Goal: Information Seeking & Learning: Check status

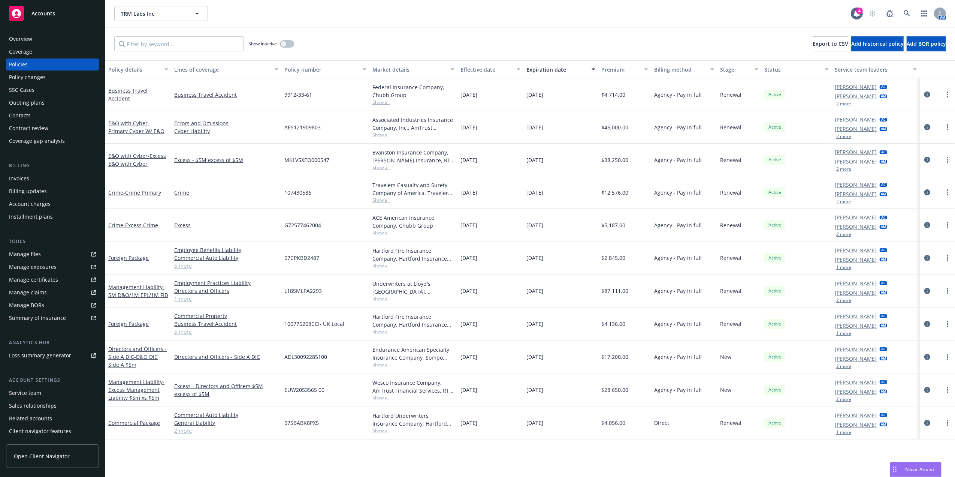
click at [19, 66] on div "Policies" at bounding box center [18, 64] width 19 height 12
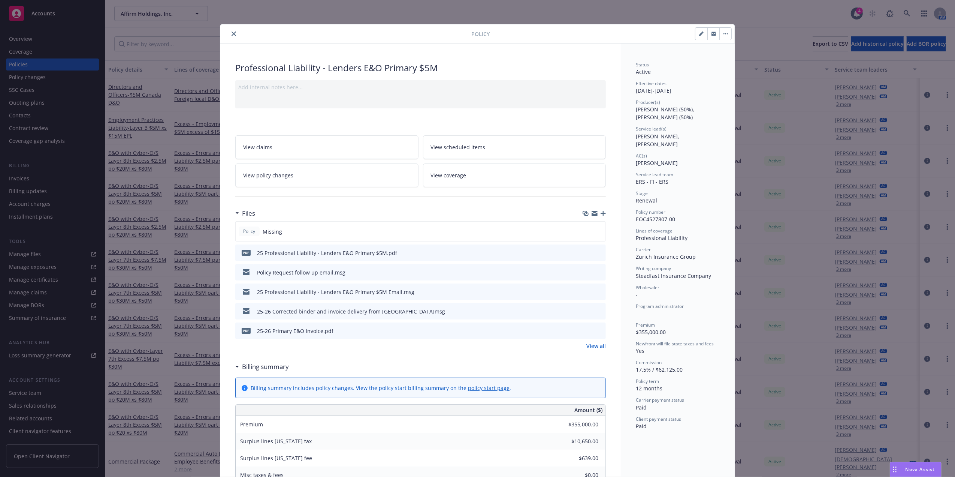
click at [636, 216] on span "EOC4527807-00" at bounding box center [655, 219] width 39 height 7
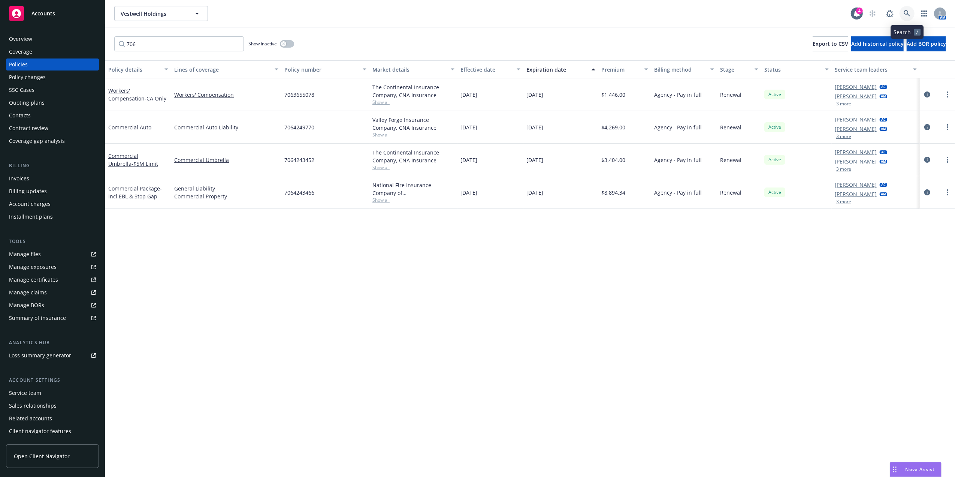
click at [909, 10] on icon at bounding box center [907, 13] width 7 height 7
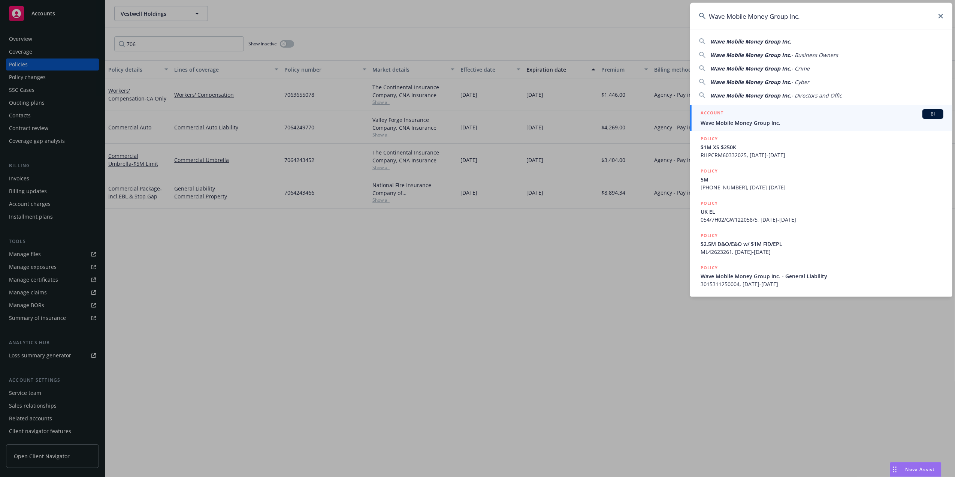
type input "Wave Mobile Money Group Inc."
click at [766, 118] on div "ACCOUNT BI" at bounding box center [822, 114] width 243 height 10
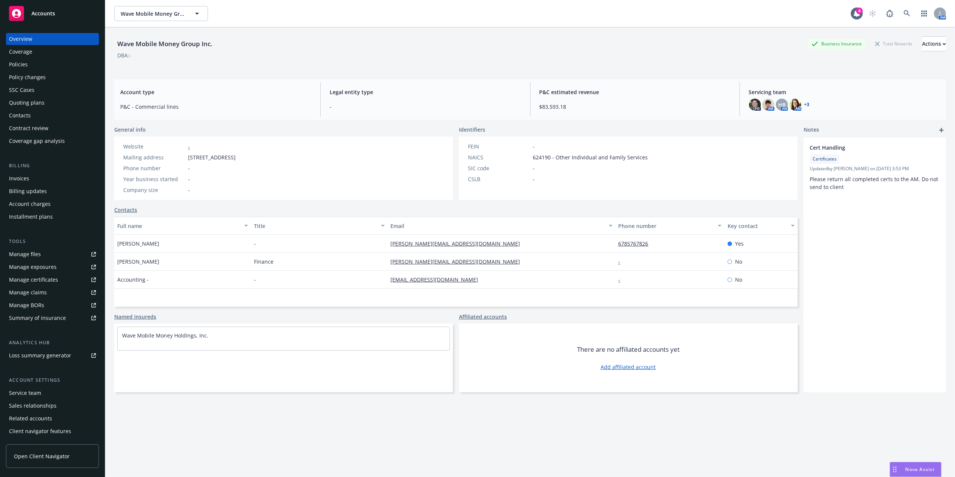
click at [25, 63] on div "Policies" at bounding box center [18, 64] width 19 height 12
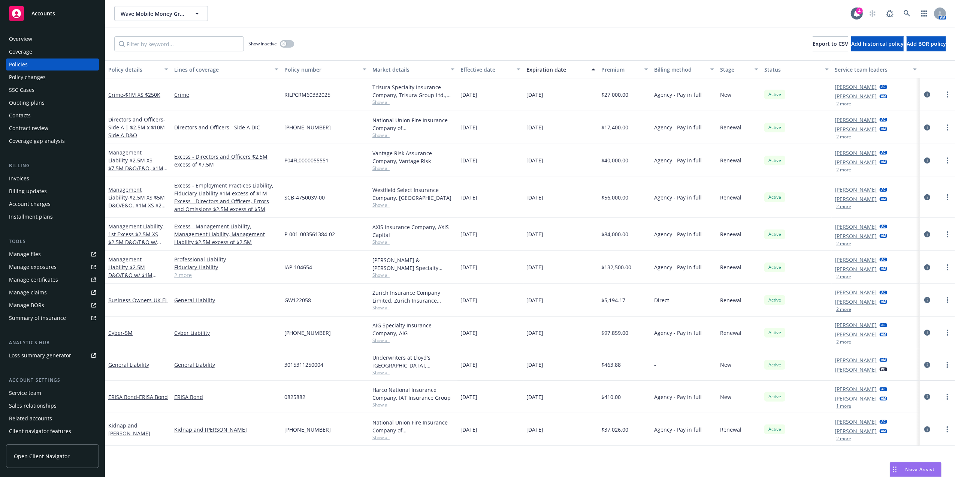
click at [128, 67] on div "Policy details" at bounding box center [134, 70] width 52 height 8
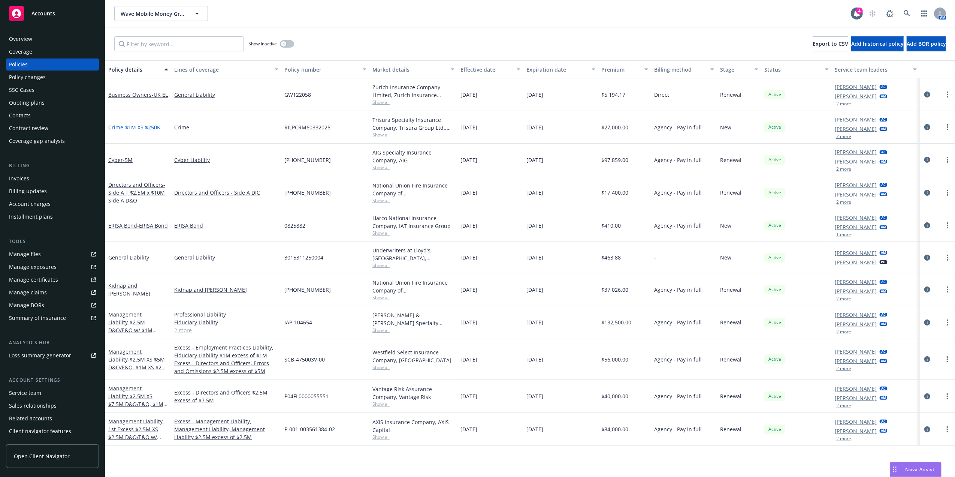
click at [138, 126] on span "- $1M XS $250K" at bounding box center [141, 127] width 37 height 7
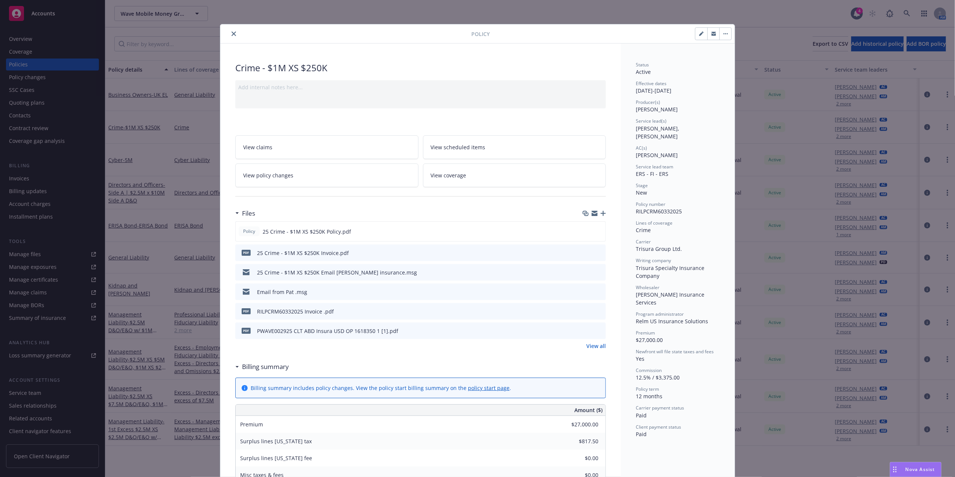
click at [229, 36] on button "close" at bounding box center [233, 33] width 9 height 9
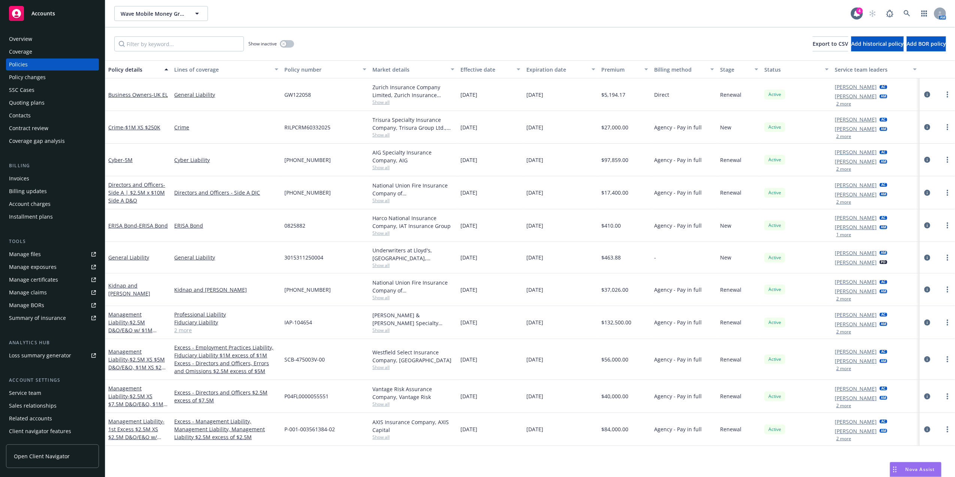
click at [115, 157] on link "Cyber - 5M" at bounding box center [120, 159] width 24 height 7
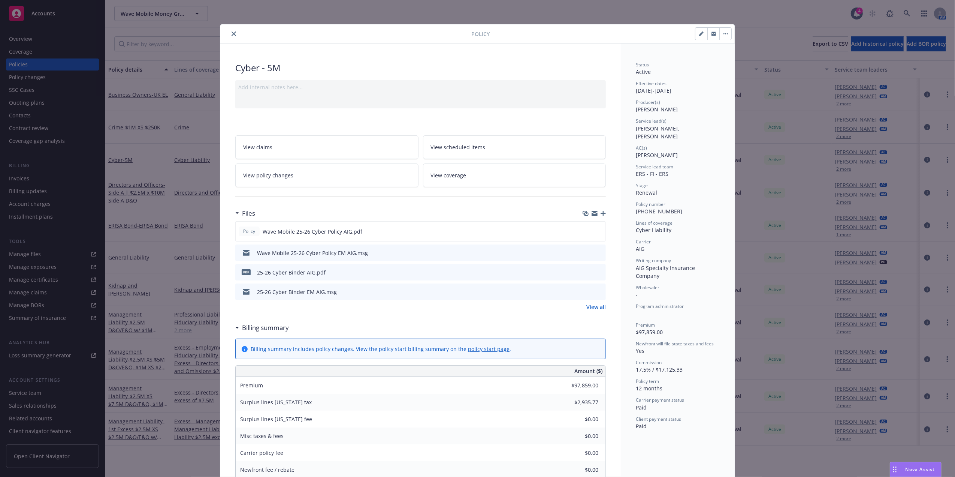
click at [232, 31] on icon "close" at bounding box center [234, 33] width 4 height 4
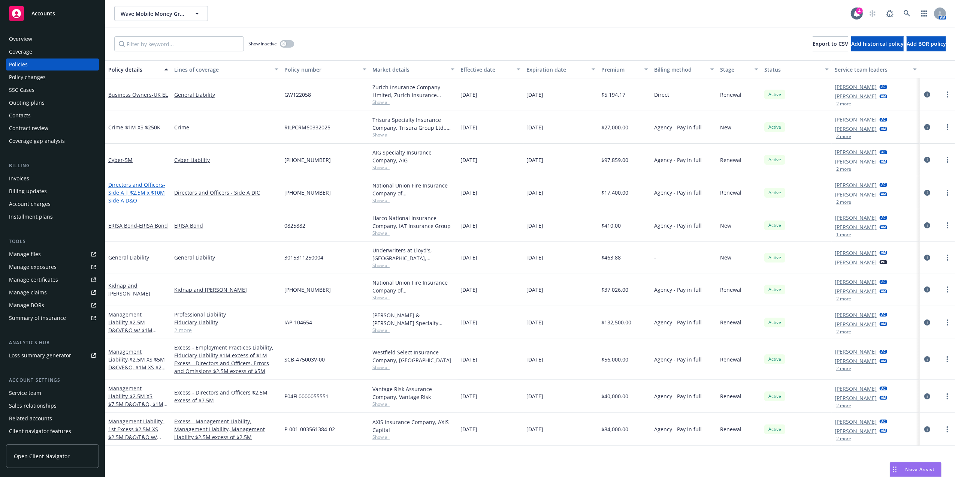
click at [141, 187] on link "Directors and Officers - Side A | $2.5M x $10M Side A D&O" at bounding box center [136, 192] width 57 height 23
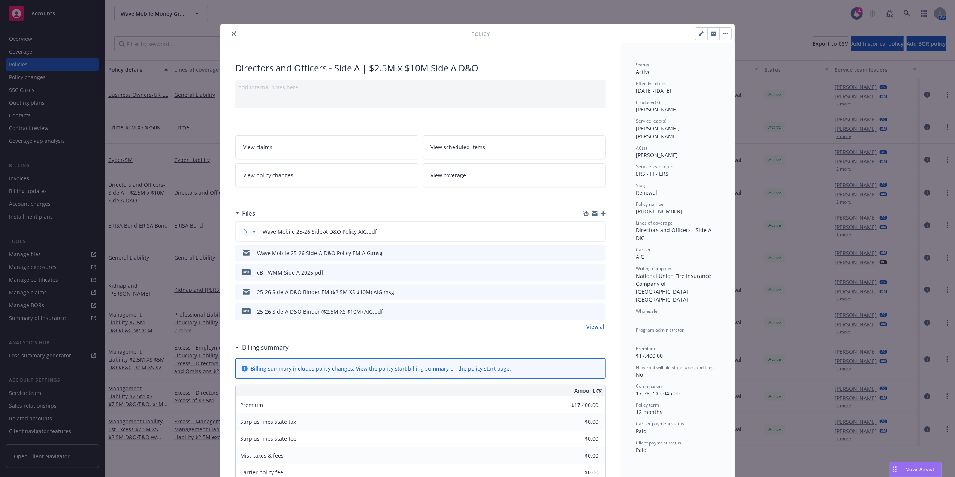
click at [597, 252] on icon "preview file" at bounding box center [599, 252] width 7 height 5
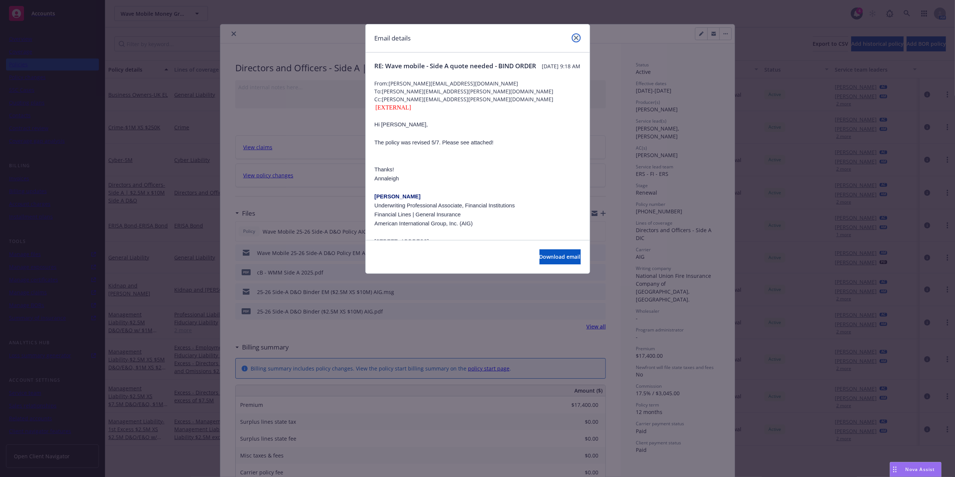
click at [576, 39] on icon "close" at bounding box center [576, 38] width 4 height 4
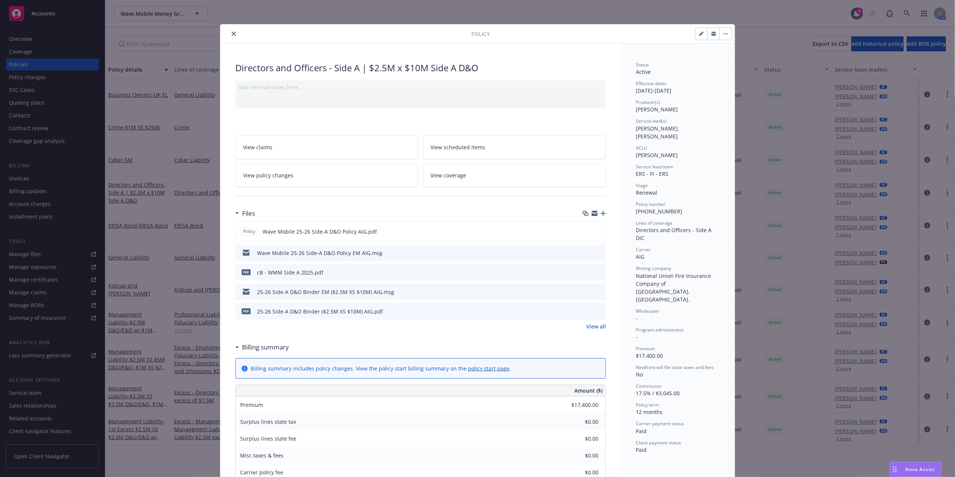
click at [232, 32] on icon "close" at bounding box center [234, 33] width 4 height 4
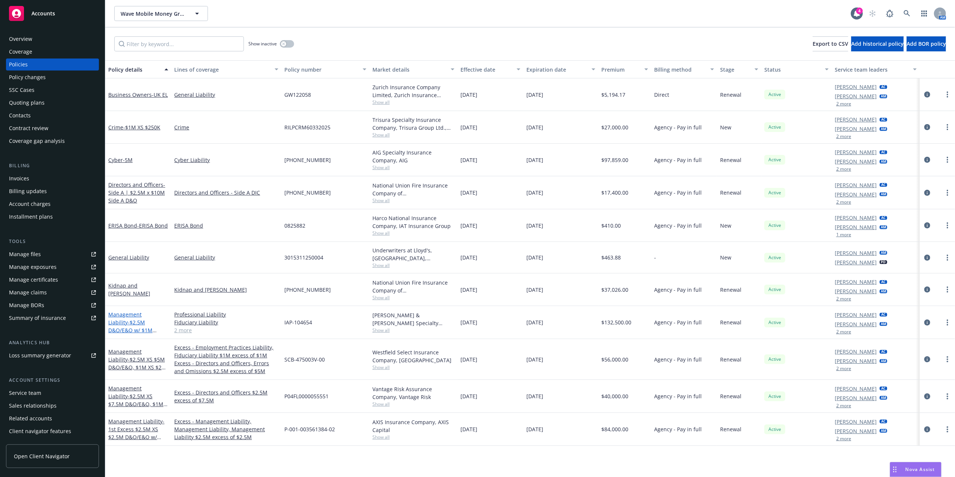
click at [135, 325] on span "- $2.5M D&O/E&O w/ $1M FID/EPL" at bounding box center [132, 330] width 48 height 23
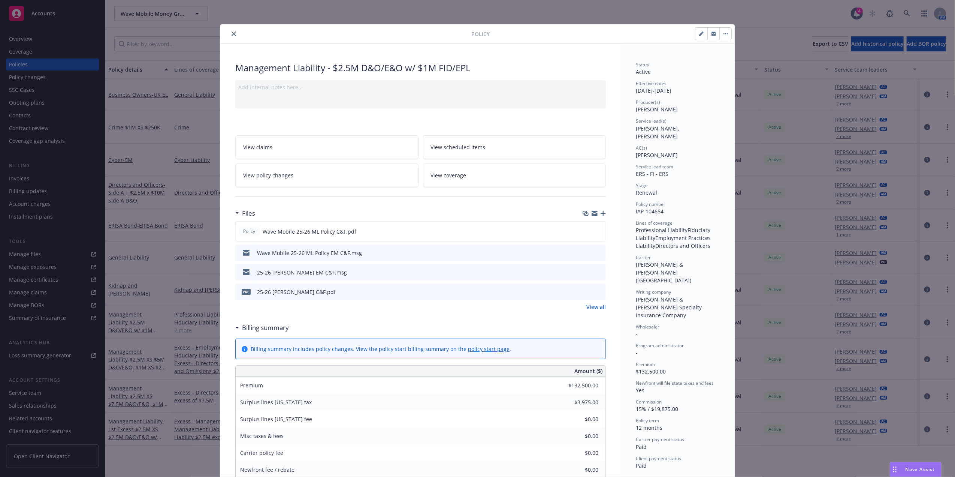
drag, startPoint x: 229, startPoint y: 33, endPoint x: 221, endPoint y: 40, distance: 10.4
click at [232, 33] on icon "close" at bounding box center [234, 33] width 4 height 4
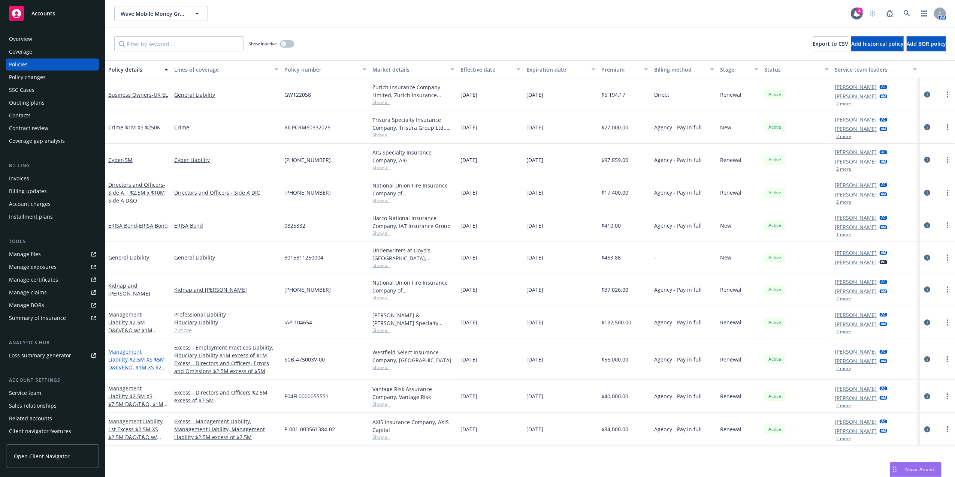
click at [140, 362] on span "- $2.5M XS $5M D&O/E&O, $1M XS $2M EPL/FIDU" at bounding box center [137, 367] width 58 height 23
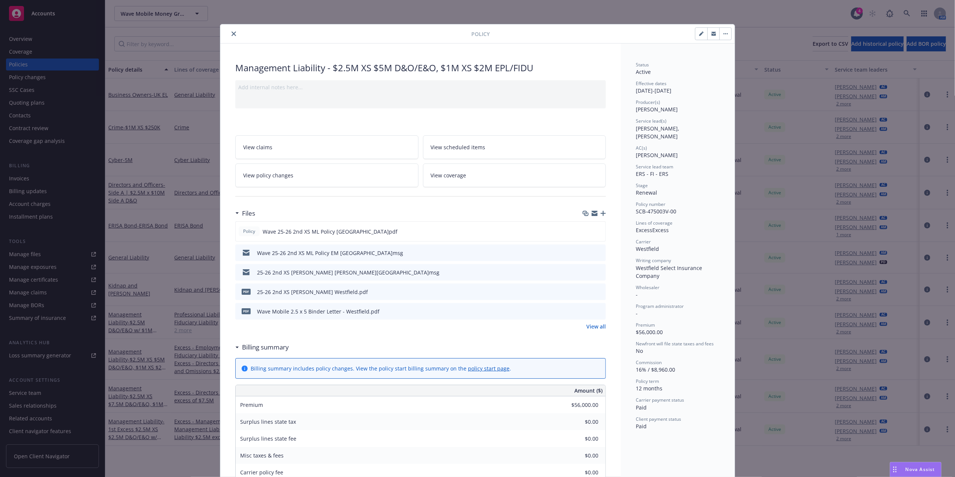
click at [234, 34] on button "close" at bounding box center [233, 33] width 9 height 9
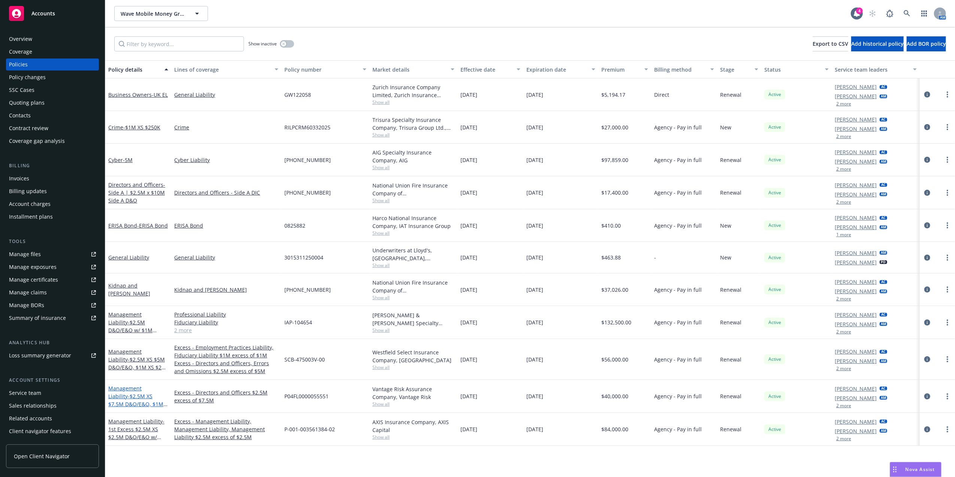
click at [131, 406] on span "- $2.5M XS $7.5M D&O/E&O, $1M XS $3M EPL/FIDU" at bounding box center [137, 403] width 59 height 23
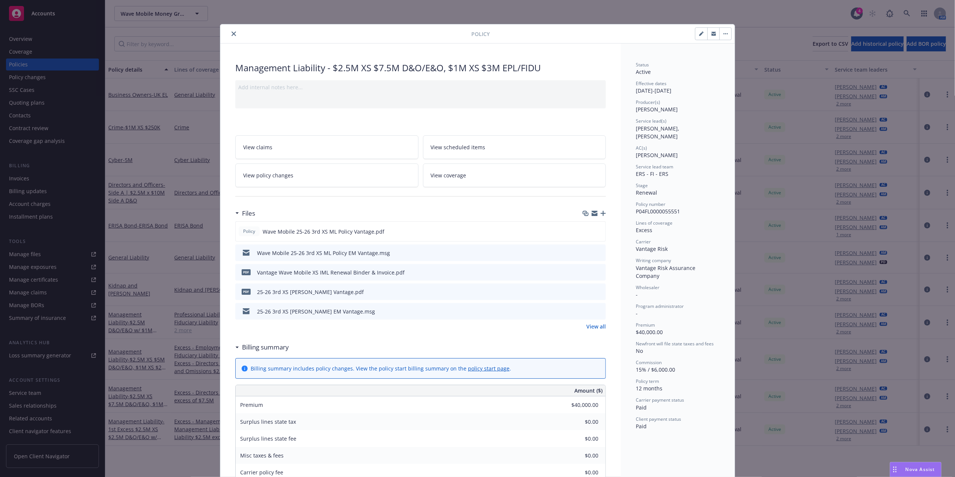
click at [232, 35] on icon "close" at bounding box center [234, 33] width 4 height 4
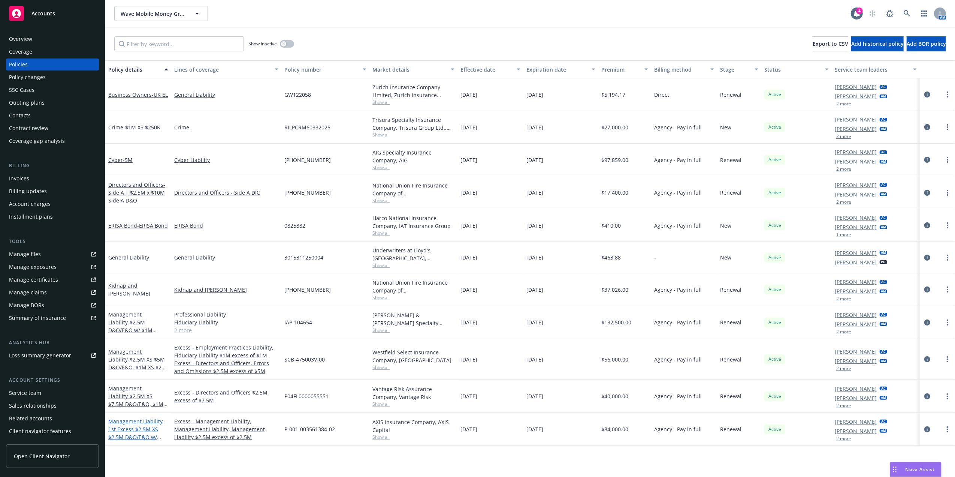
click at [142, 432] on span "- 1st Excess $2.5M XS $2.5M D&O/E&O w/ $1M XS $1M FID/EPL" at bounding box center [136, 433] width 56 height 31
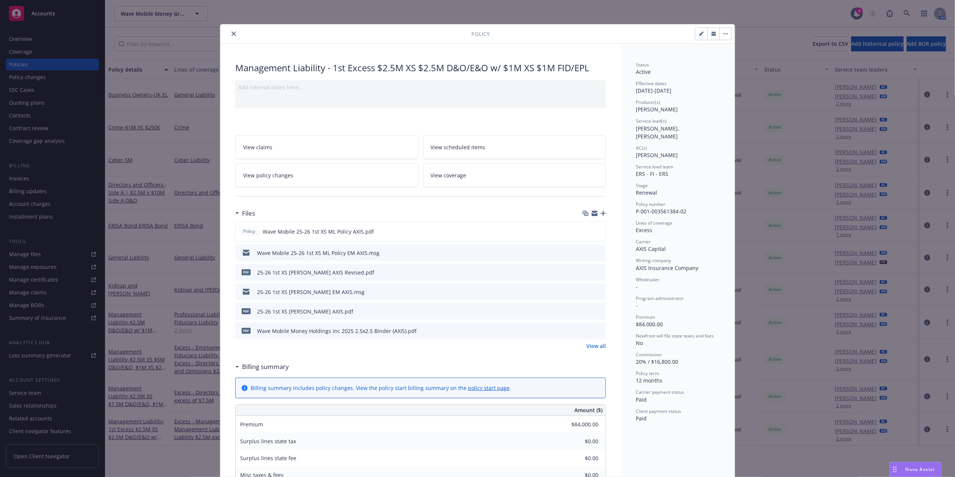
click at [232, 33] on icon "close" at bounding box center [234, 33] width 4 height 4
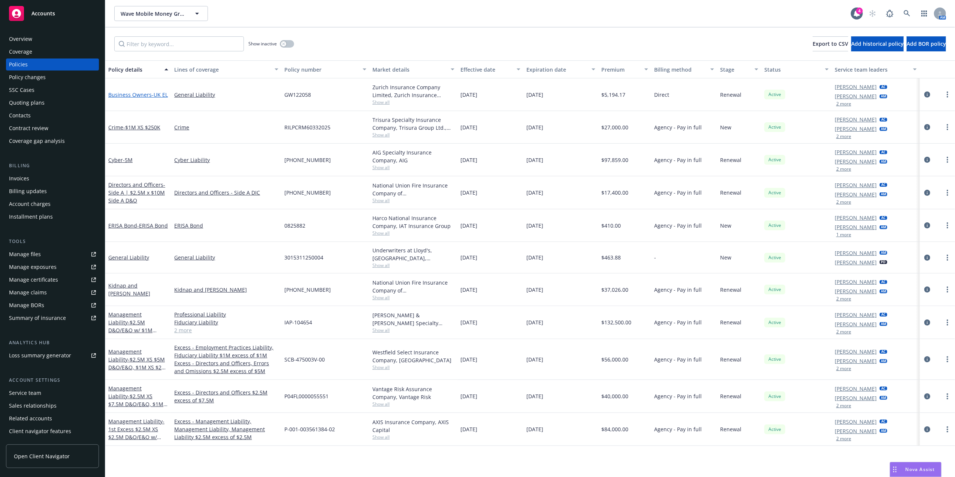
click at [115, 92] on link "Business Owners - UK EL" at bounding box center [138, 94] width 60 height 7
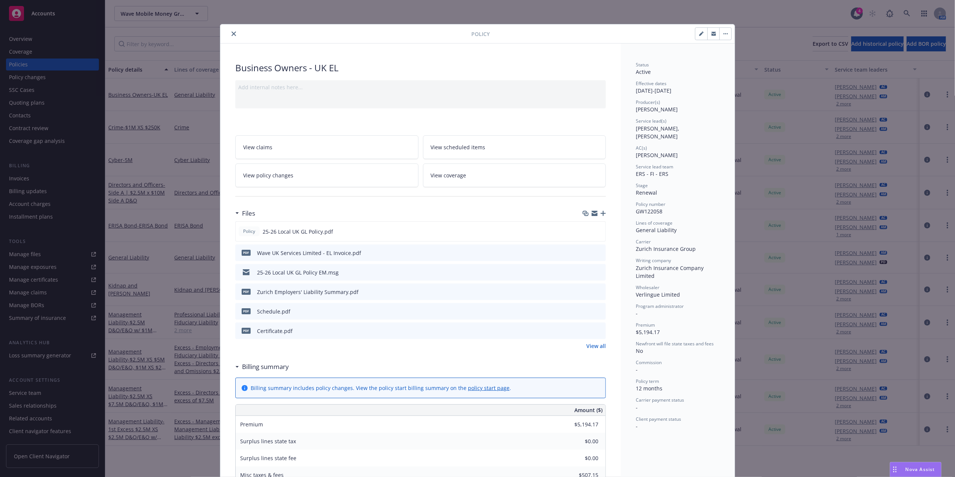
click at [229, 30] on button "close" at bounding box center [233, 33] width 9 height 9
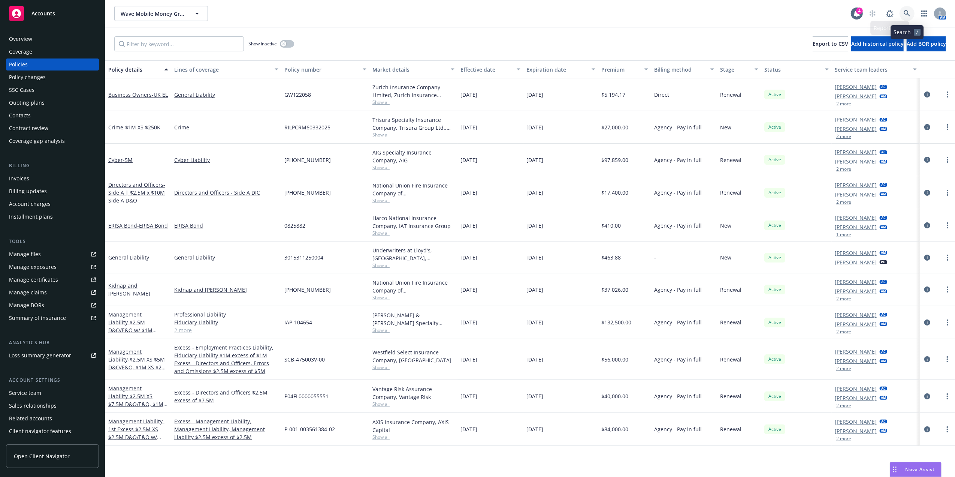
click at [912, 11] on link at bounding box center [907, 13] width 15 height 15
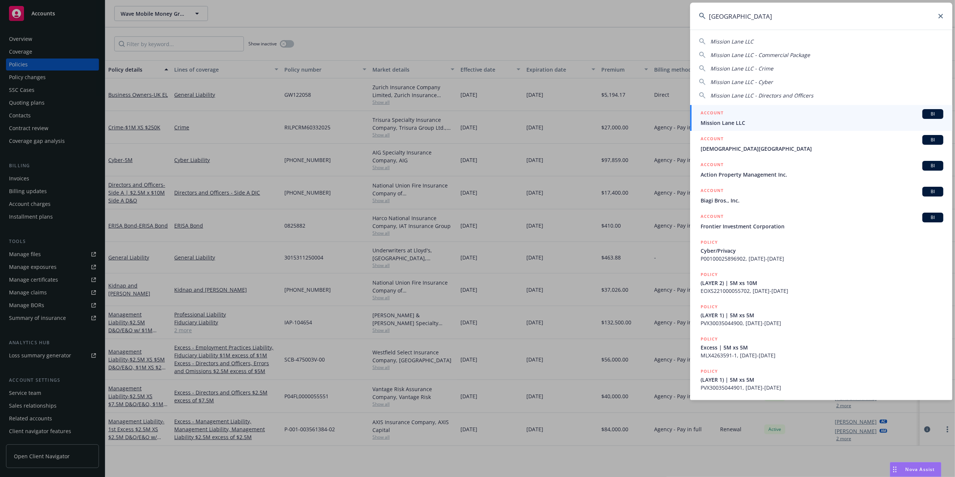
type input "mission lane"
click at [744, 114] on div "ACCOUNT BI" at bounding box center [822, 114] width 243 height 10
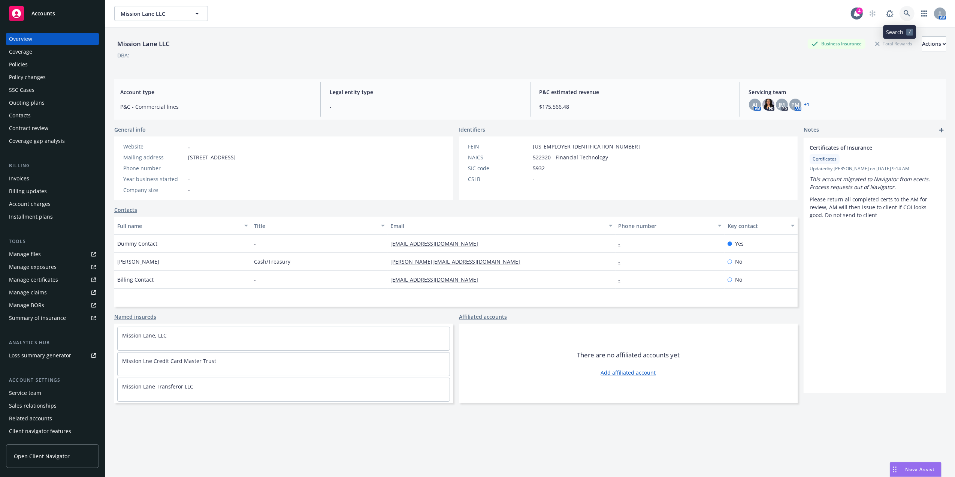
click at [904, 15] on icon at bounding box center [907, 13] width 7 height 7
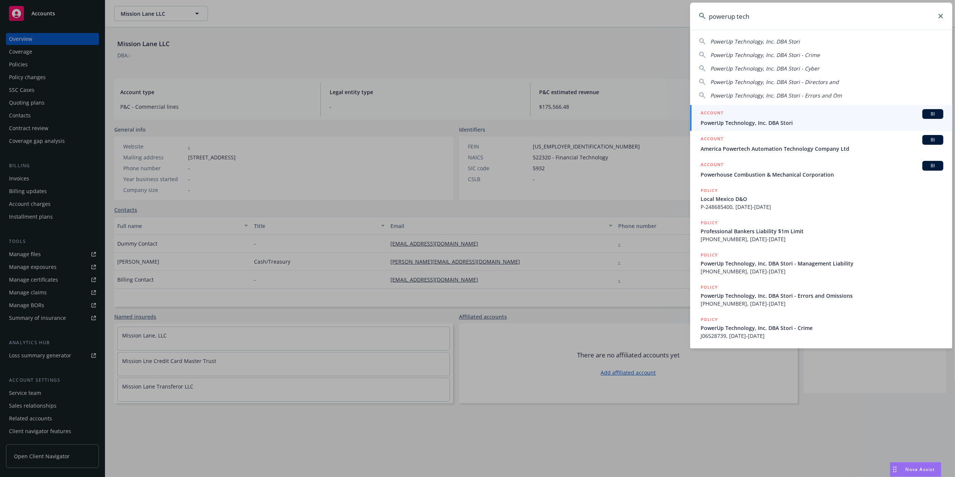
type input "powerup tech"
click at [748, 117] on div "ACCOUNT BI" at bounding box center [822, 114] width 243 height 10
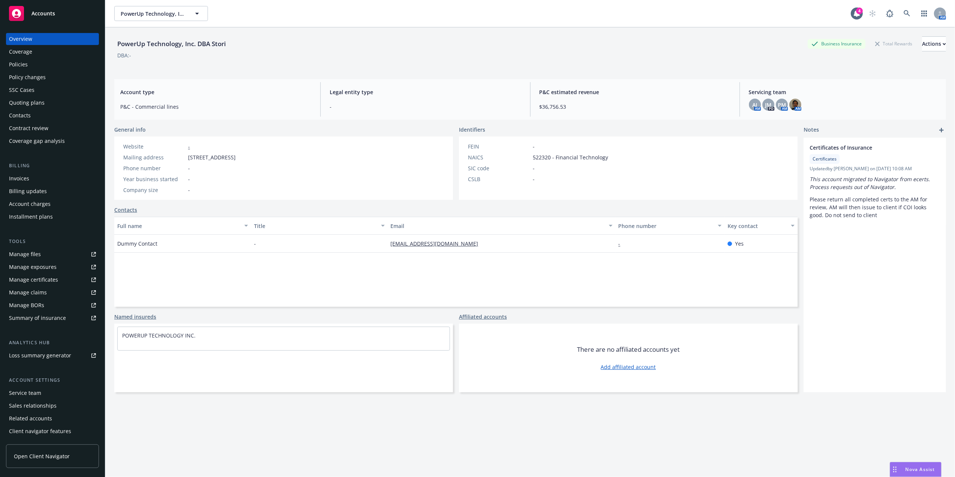
click at [28, 183] on div "Invoices" at bounding box center [19, 178] width 20 height 12
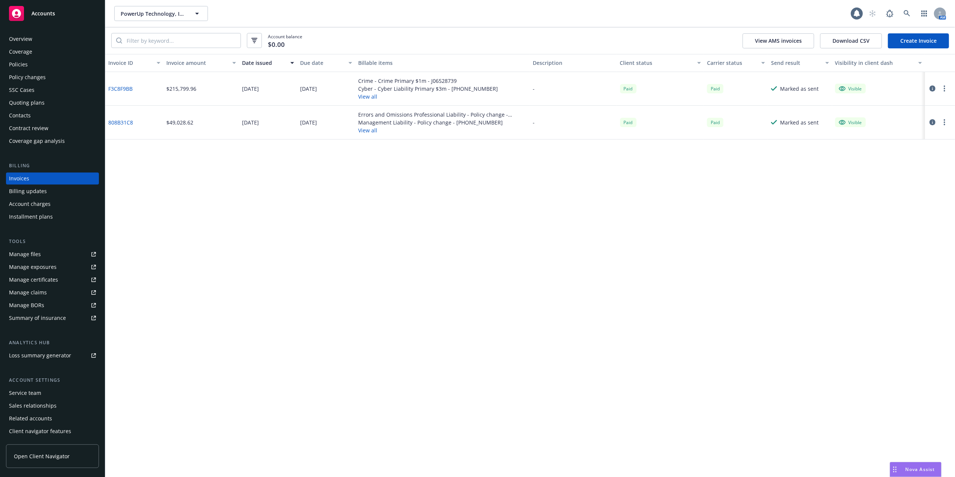
click at [371, 98] on button "View all" at bounding box center [428, 97] width 140 height 8
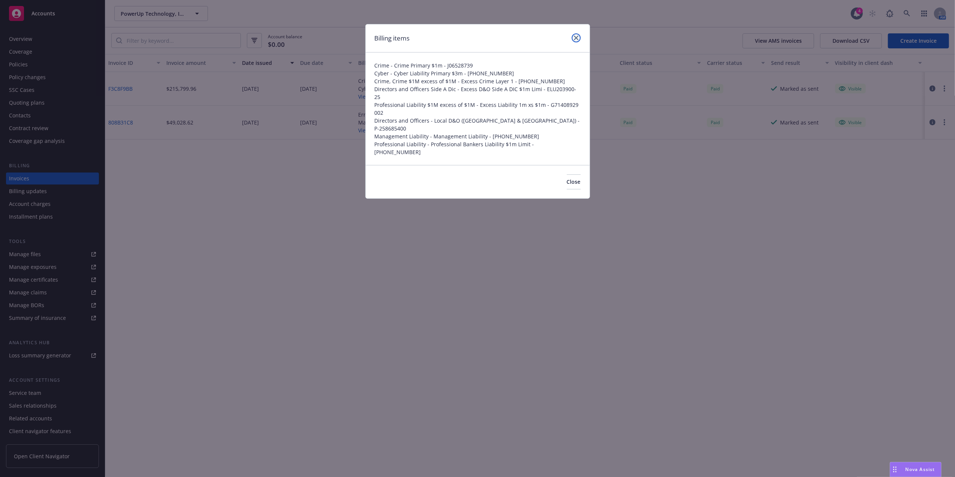
click at [578, 36] on icon "close" at bounding box center [576, 38] width 4 height 4
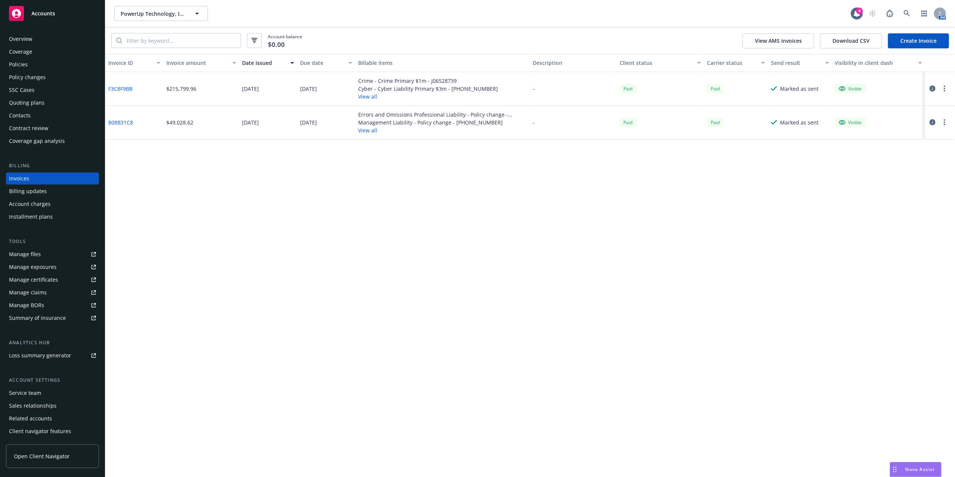
drag, startPoint x: 422, startPoint y: 177, endPoint x: 430, endPoint y: 176, distance: 7.9
click at [422, 178] on div "Invoice ID Invoice amount Date issued Due date Billable items Description Clien…" at bounding box center [530, 265] width 850 height 423
click at [915, 8] on div "AM" at bounding box center [905, 13] width 81 height 15
click at [909, 8] on link at bounding box center [907, 13] width 15 height 15
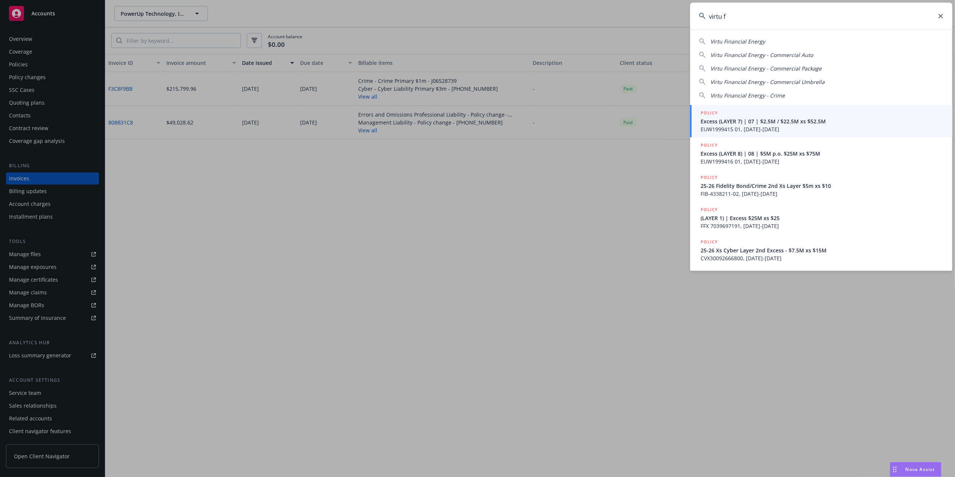
click at [750, 38] on span "Virtu Financial Energy" at bounding box center [738, 41] width 55 height 7
type input "Virtu Financial Energy"
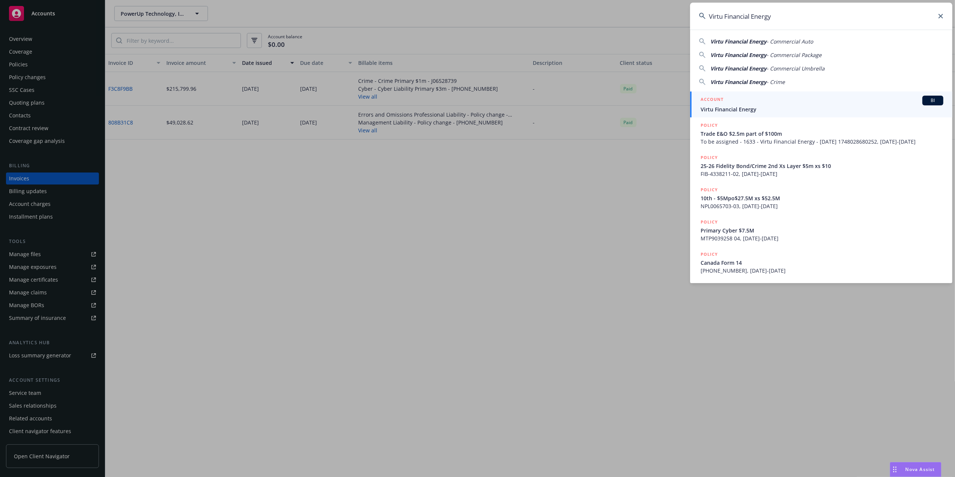
click at [776, 109] on span "Virtu Financial Energy" at bounding box center [822, 109] width 243 height 8
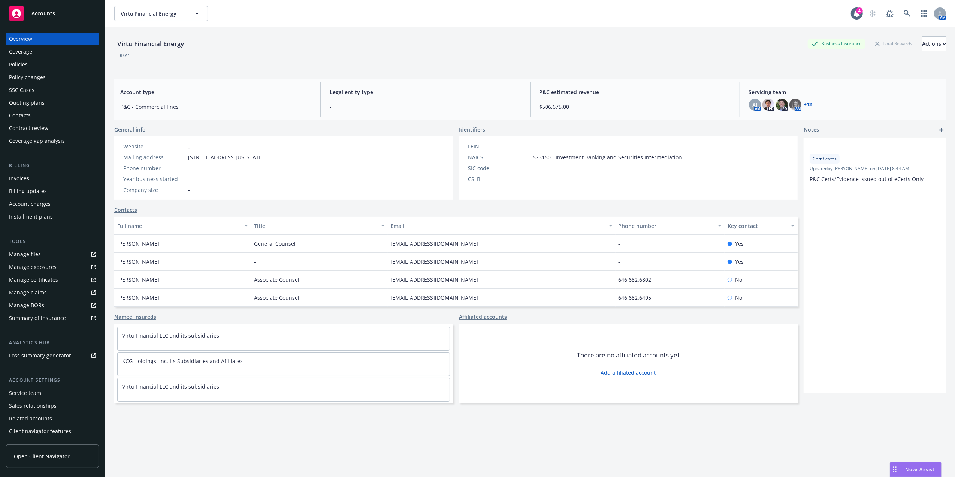
click at [43, 62] on div "Policies" at bounding box center [52, 64] width 87 height 12
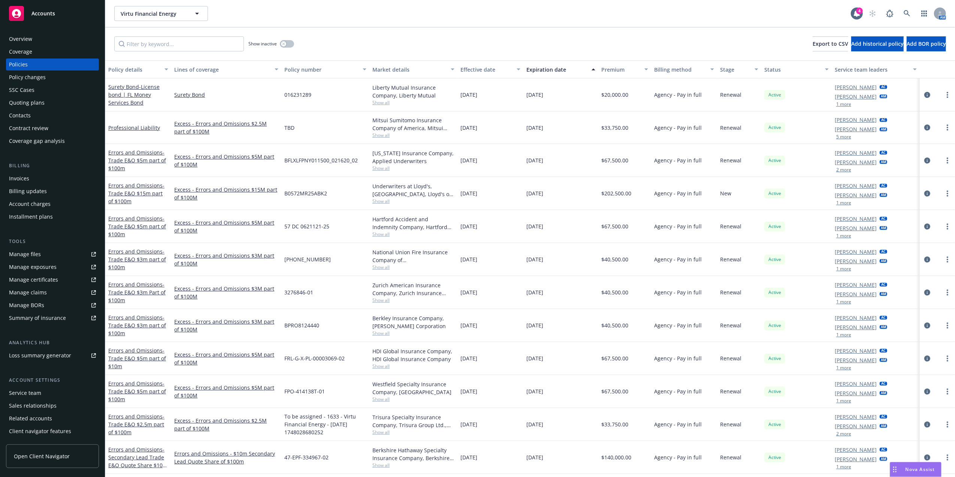
click at [33, 177] on div "Invoices" at bounding box center [52, 178] width 87 height 12
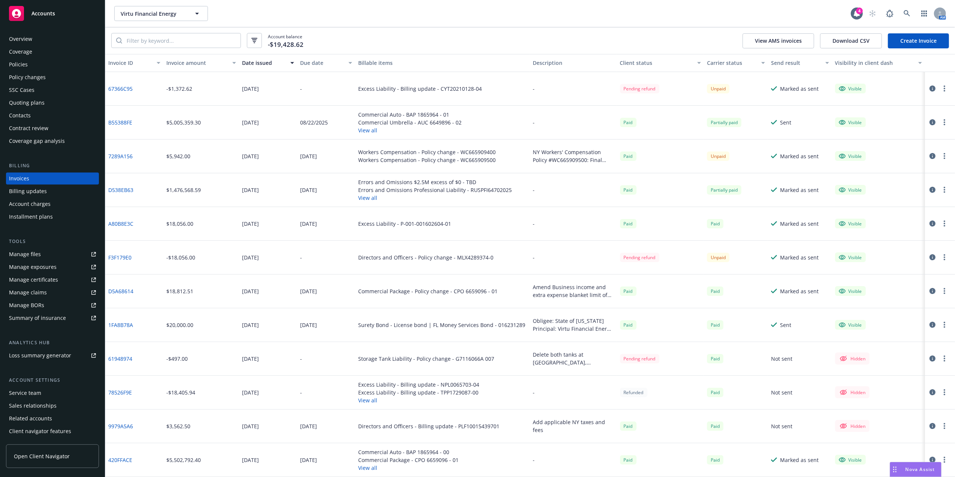
click at [364, 130] on button "View all" at bounding box center [409, 130] width 103 height 8
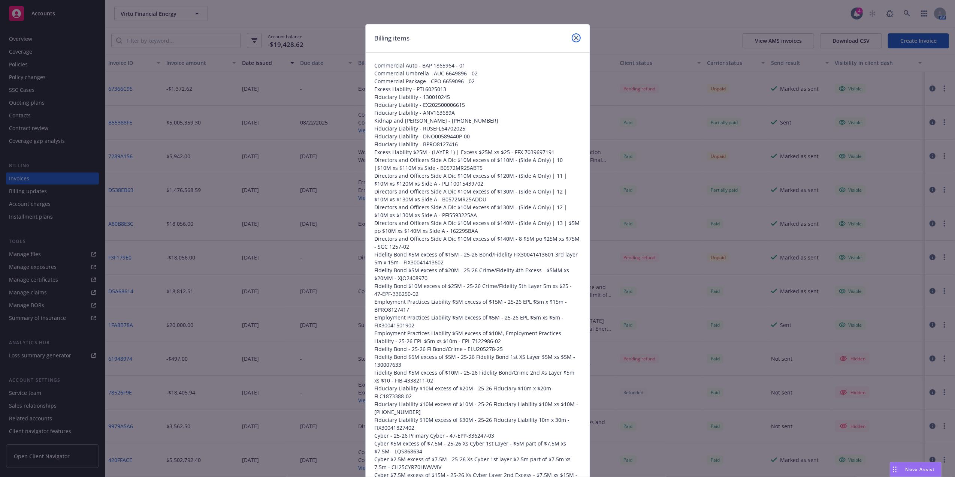
click at [574, 37] on icon "close" at bounding box center [576, 38] width 4 height 4
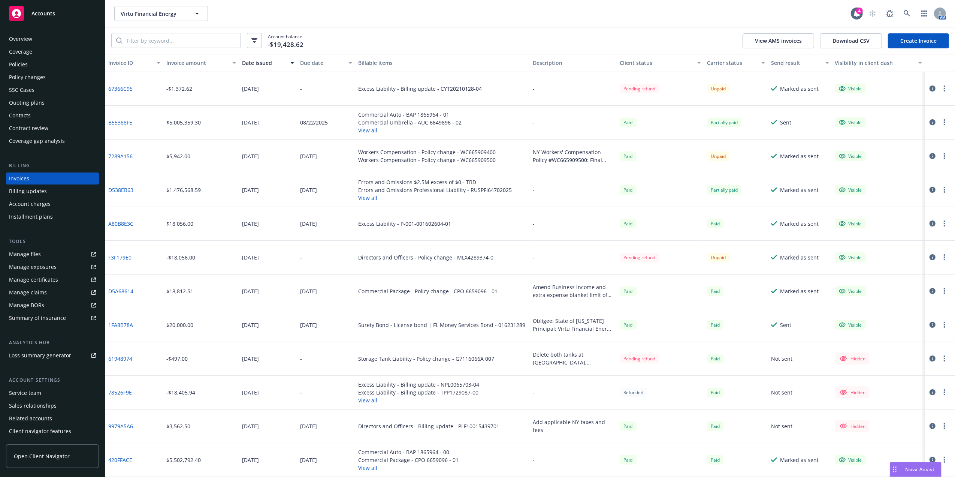
click at [477, 43] on div "Account balance -$19,428.62 View AMS invoices Download CSV Create Invoice" at bounding box center [530, 40] width 850 height 27
click at [29, 68] on div "Policies" at bounding box center [52, 64] width 87 height 12
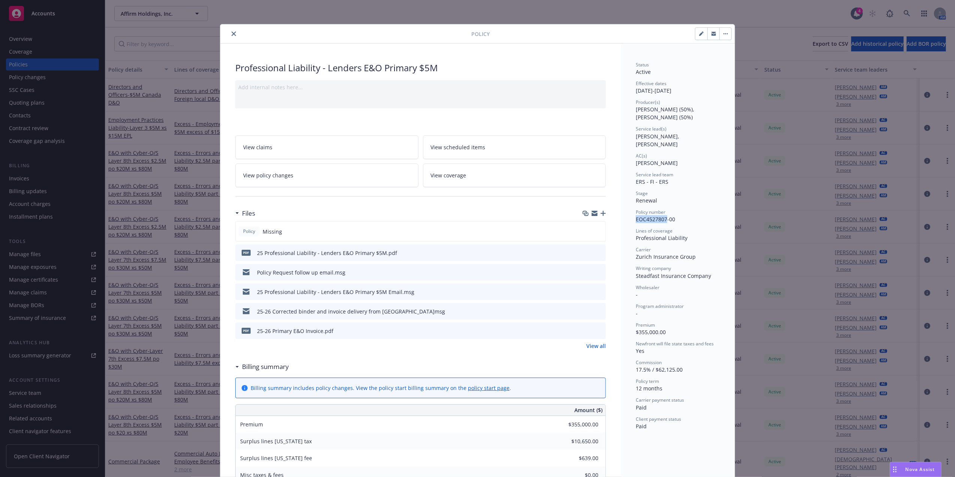
click at [232, 31] on icon "close" at bounding box center [234, 33] width 4 height 4
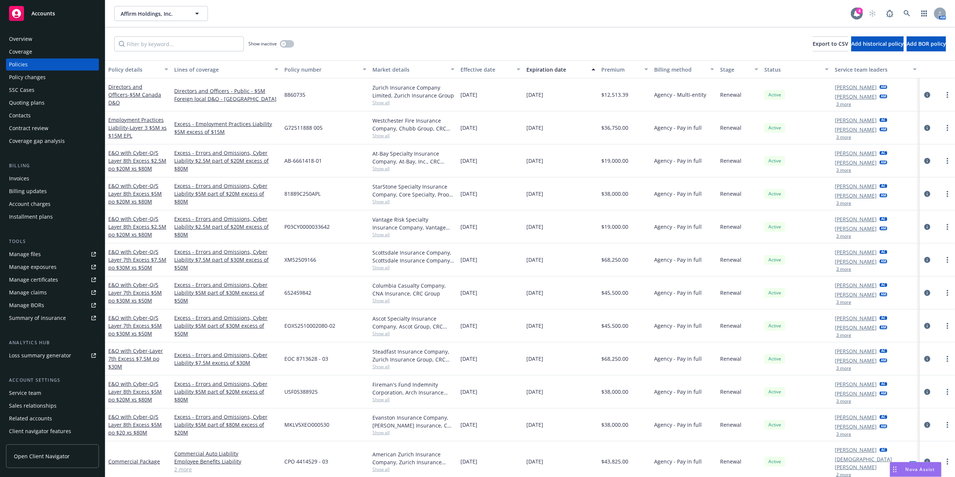
click at [858, 13] on div "4" at bounding box center [859, 10] width 7 height 7
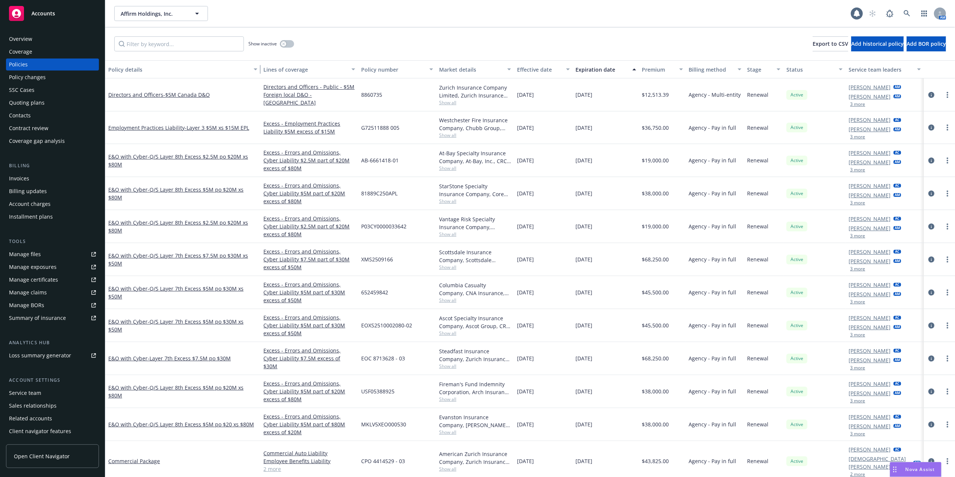
drag, startPoint x: 169, startPoint y: 67, endPoint x: 263, endPoint y: 110, distance: 103.3
click at [263, 110] on div "Policy details Lines of coverage Policy number Market details Effective date Ex…" at bounding box center [530, 268] width 850 height 416
click at [127, 69] on div "Policy details" at bounding box center [179, 70] width 142 height 8
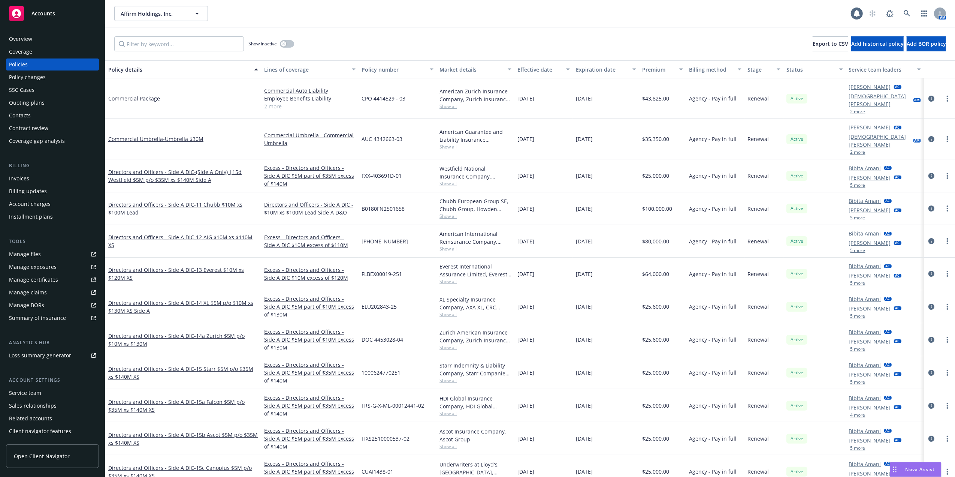
click at [43, 173] on div "Invoices" at bounding box center [52, 178] width 87 height 12
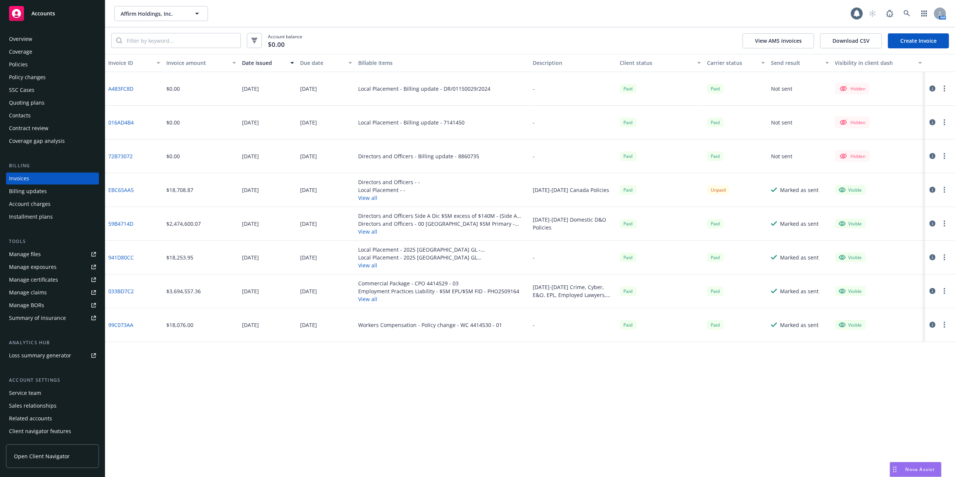
click at [24, 62] on div "Policies" at bounding box center [18, 64] width 19 height 12
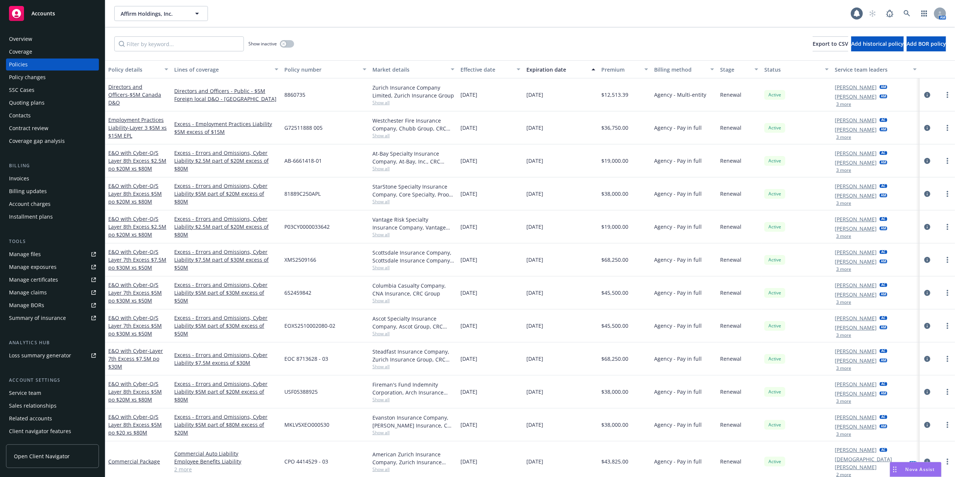
click at [37, 39] on div "Overview" at bounding box center [52, 39] width 87 height 12
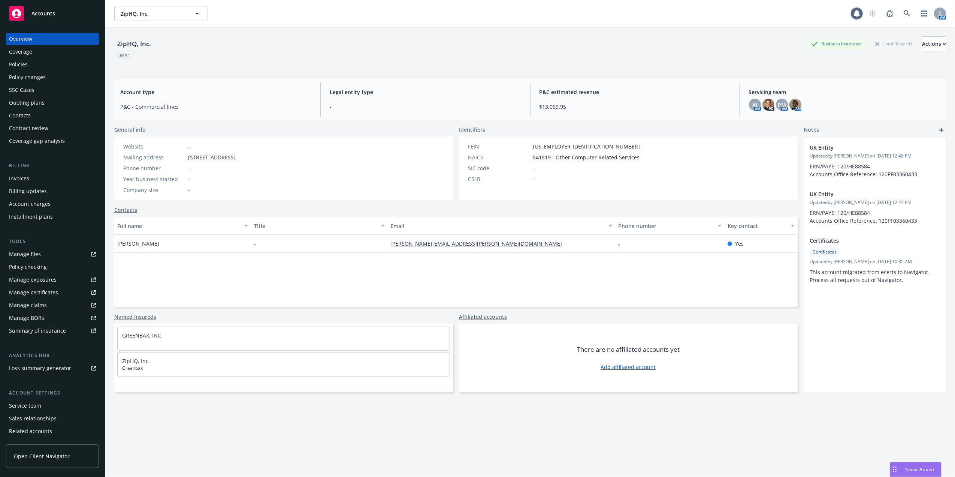
click at [33, 68] on div "Policies" at bounding box center [52, 64] width 87 height 12
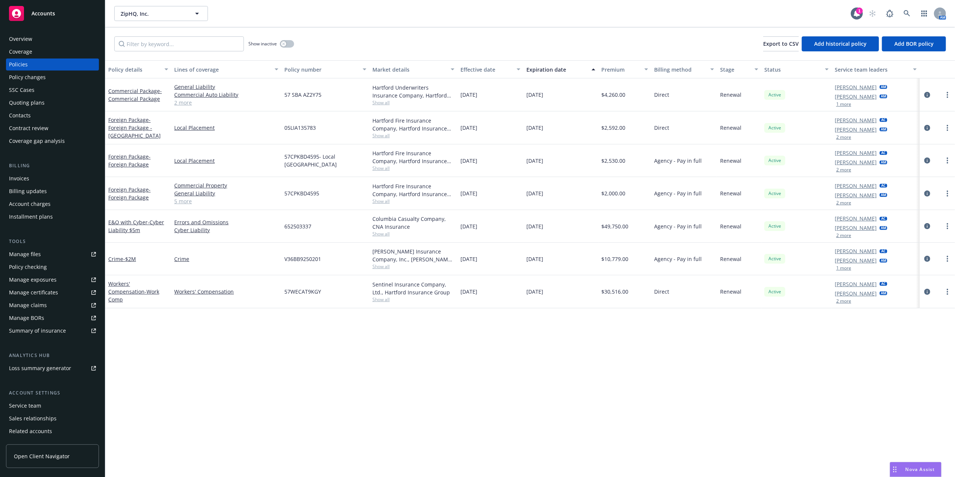
click at [626, 230] on span "$49,750.00" at bounding box center [615, 226] width 27 height 8
